Goal: Find specific page/section: Find specific page/section

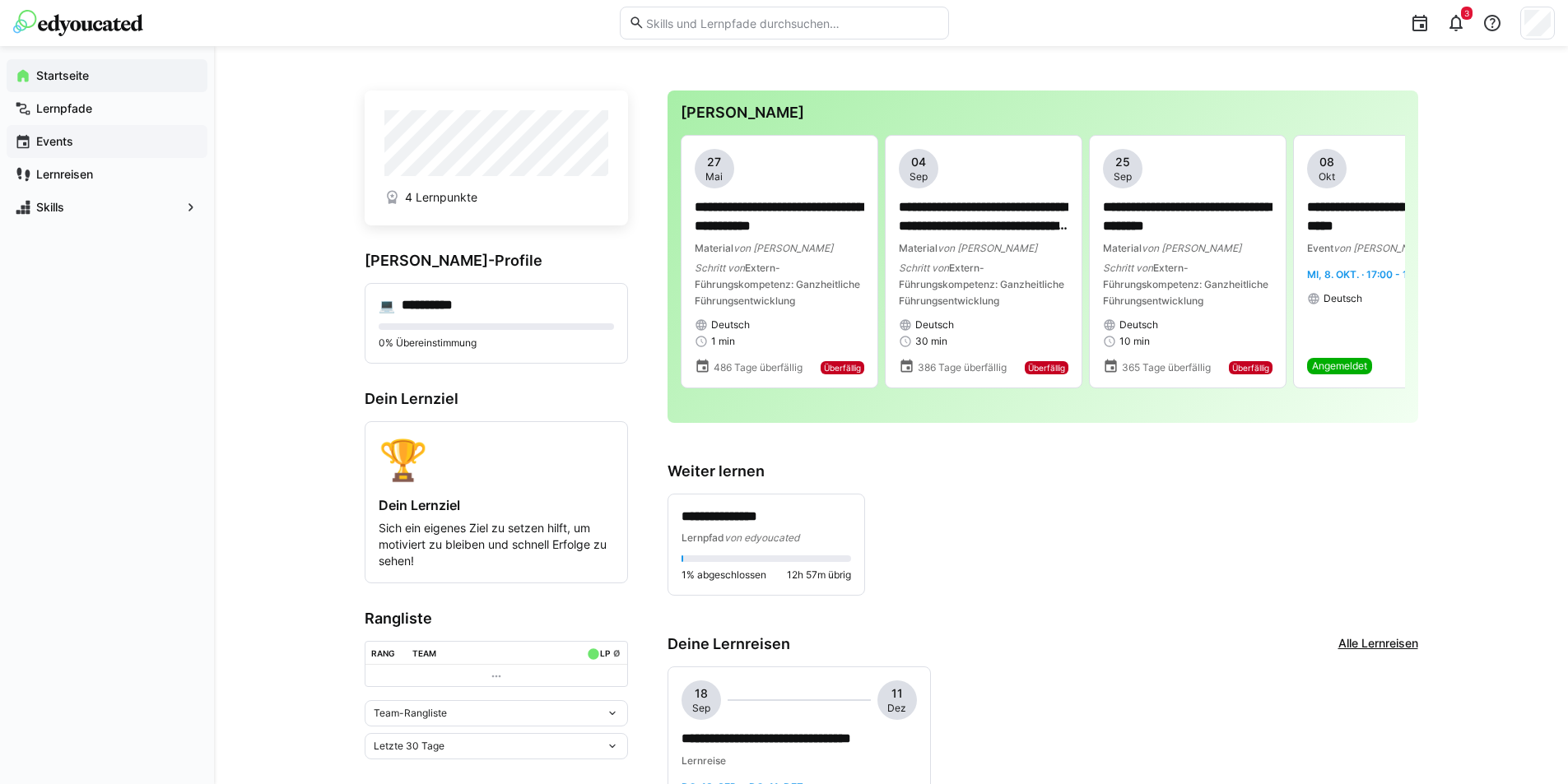
click at [0, 0] on app-navigation-label "Events" at bounding box center [0, 0] width 0 height 0
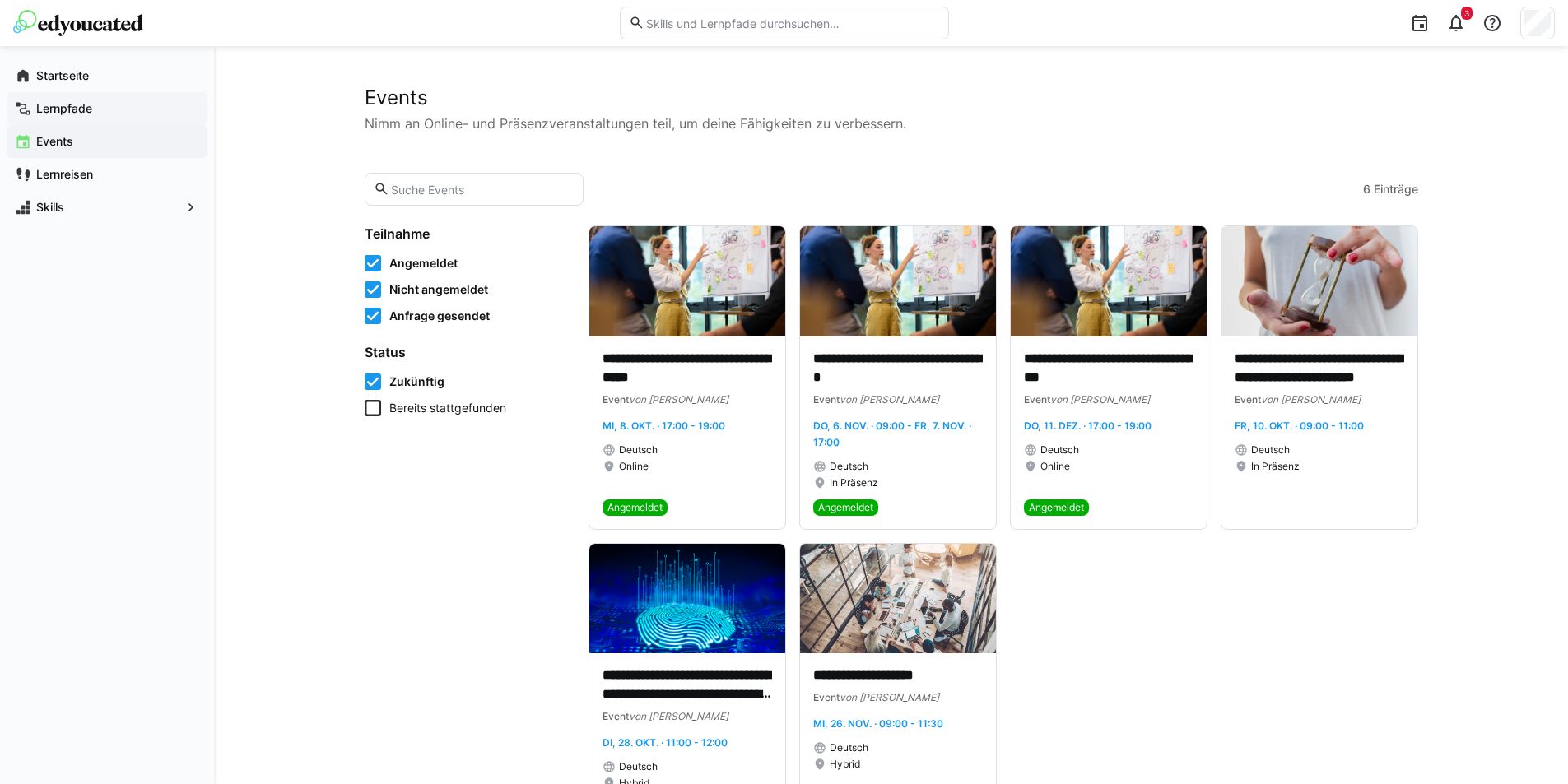
click at [0, 0] on app-navigation-label "Lernpfade" at bounding box center [0, 0] width 0 height 0
click at [0, 0] on app-navigation-label "Events" at bounding box center [0, 0] width 0 height 0
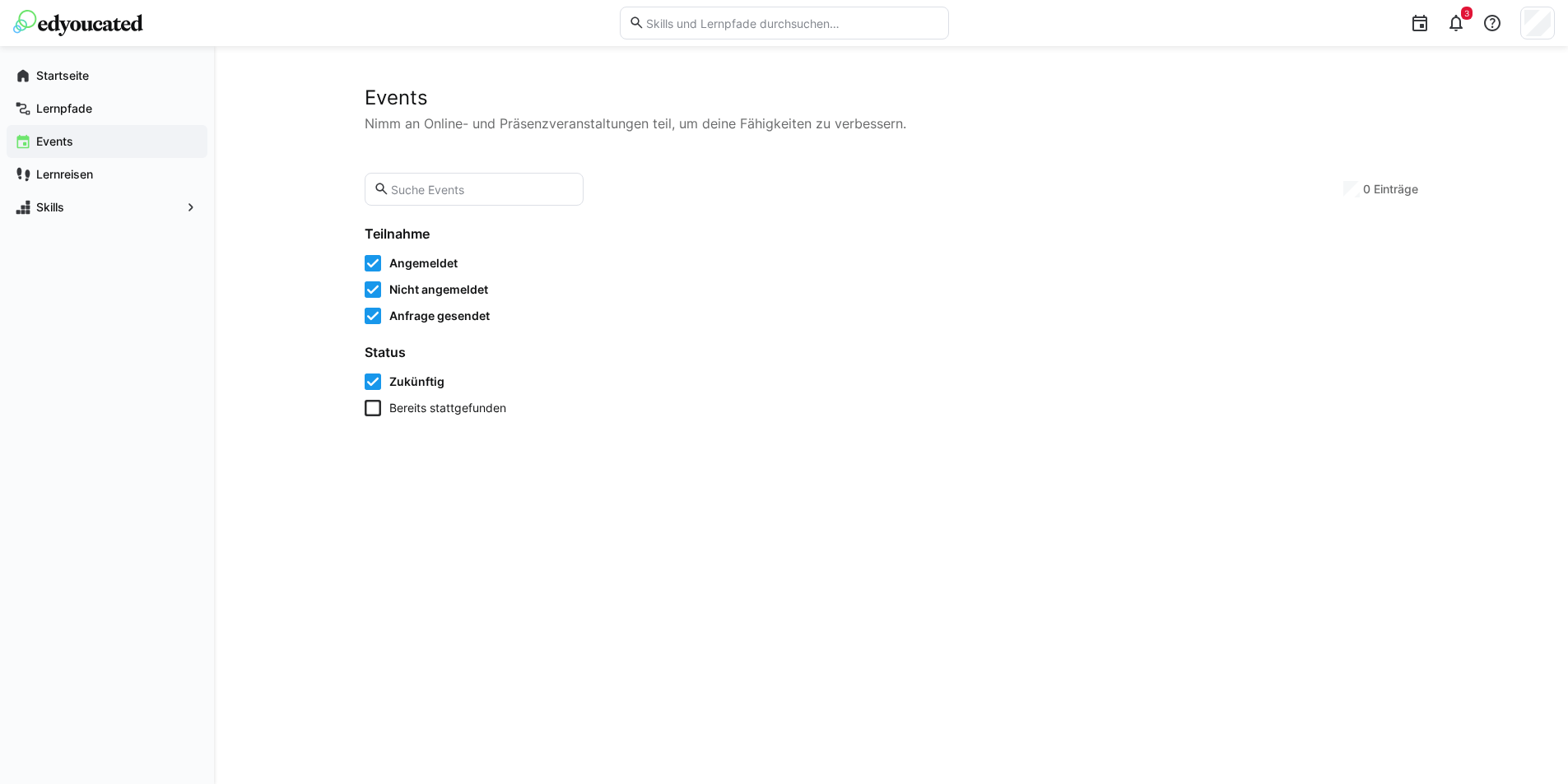
click at [0, 0] on app-navigation-label "Events" at bounding box center [0, 0] width 0 height 0
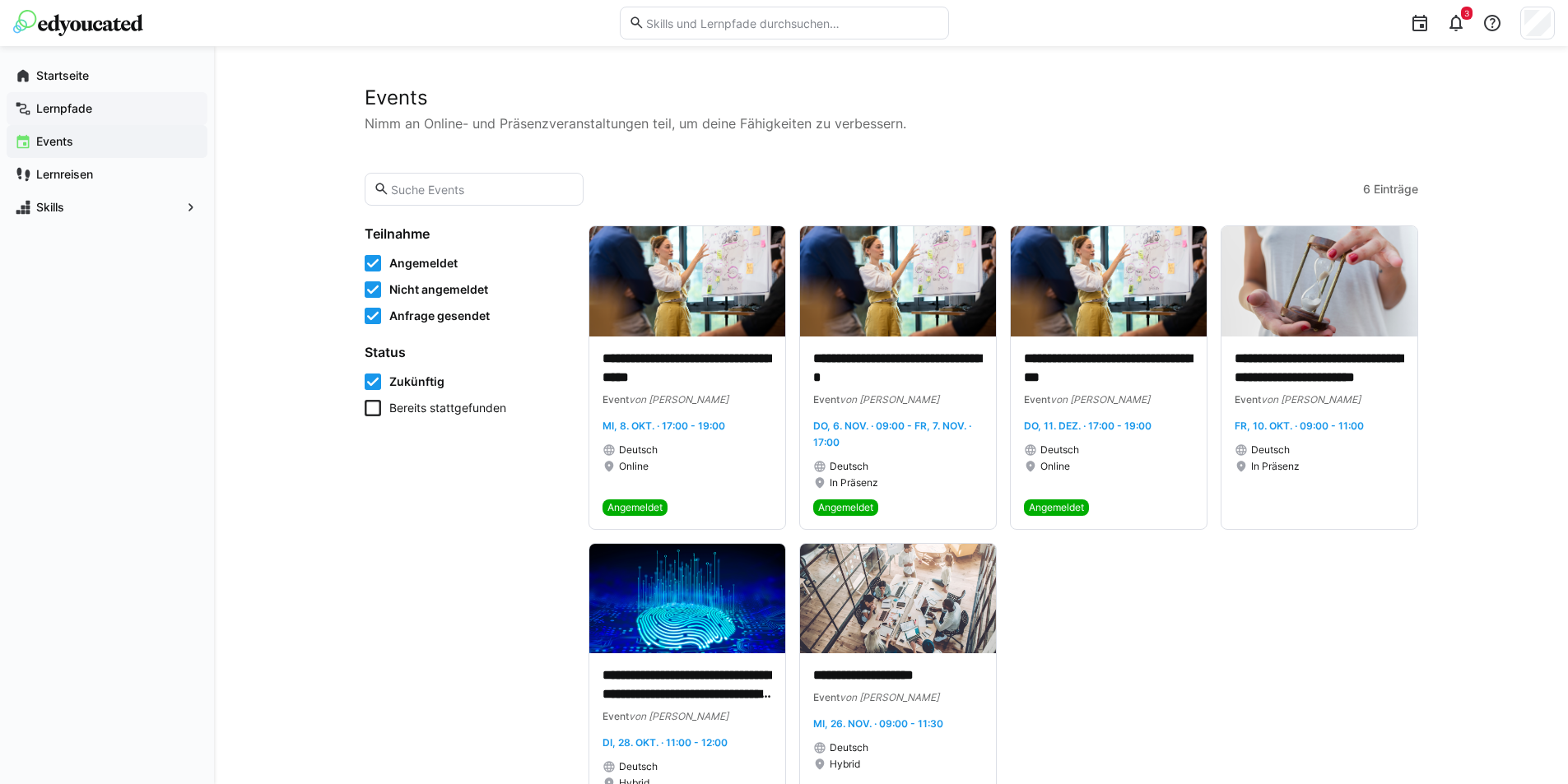
click at [0, 0] on app-navigation-label "Lernpfade" at bounding box center [0, 0] width 0 height 0
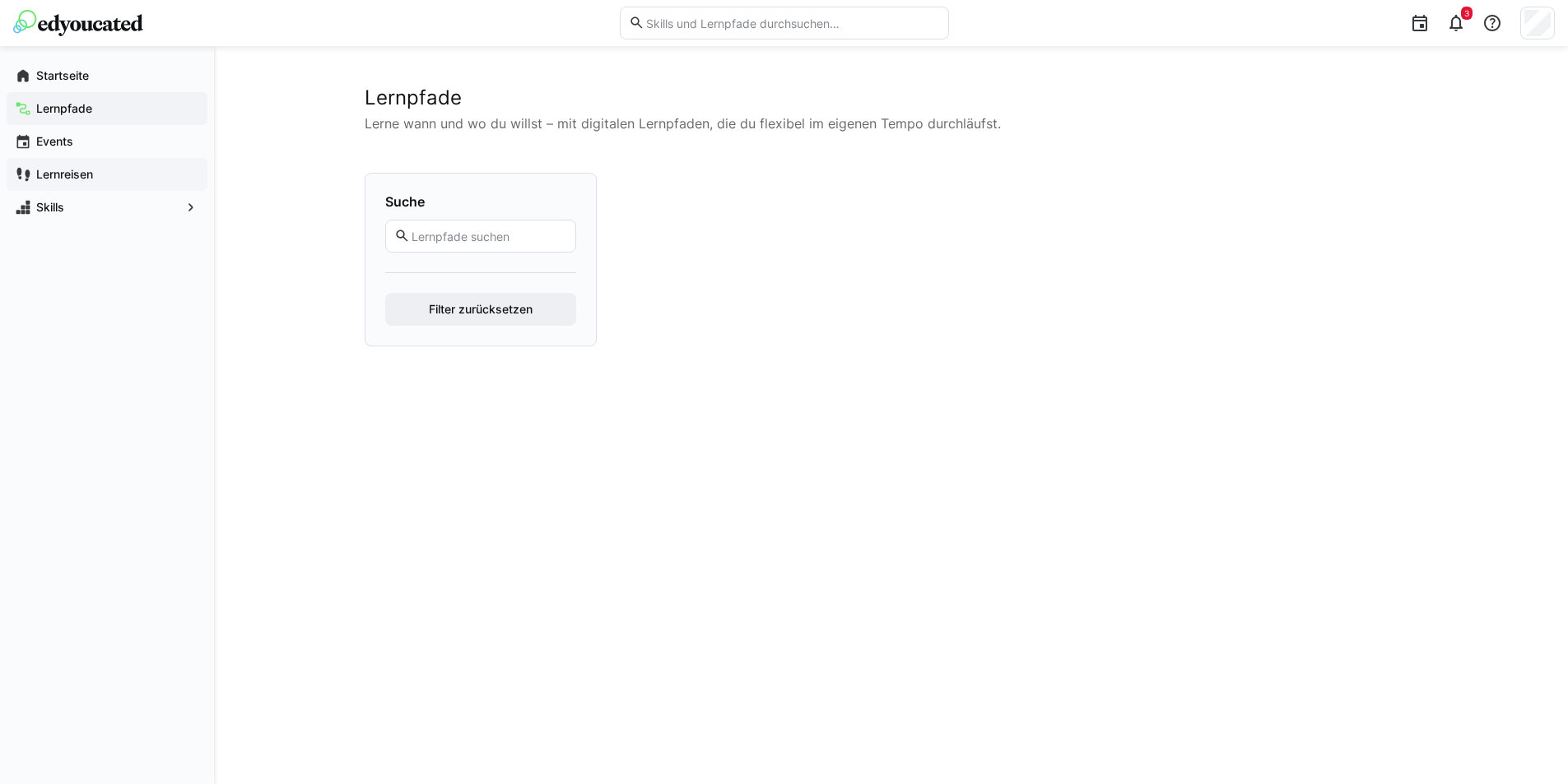
click at [0, 0] on app-navigation-label "Lernreisen" at bounding box center [0, 0] width 0 height 0
click at [87, 181] on span "Lernreisen" at bounding box center [117, 174] width 166 height 17
click at [0, 0] on app-navigation-label "Lernreisen" at bounding box center [0, 0] width 0 height 0
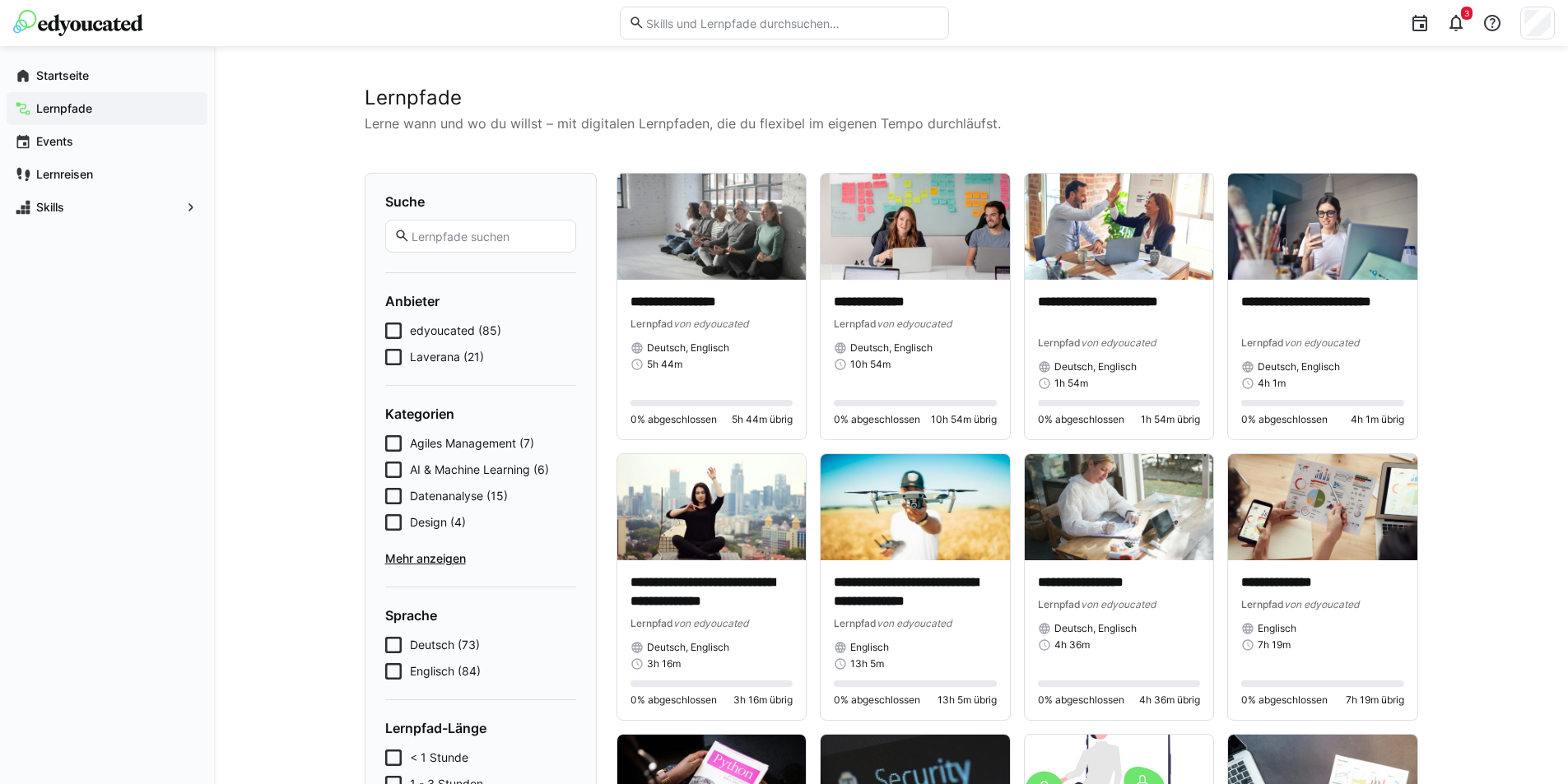
scroll to position [2366, 0]
